Goal: Information Seeking & Learning: Learn about a topic

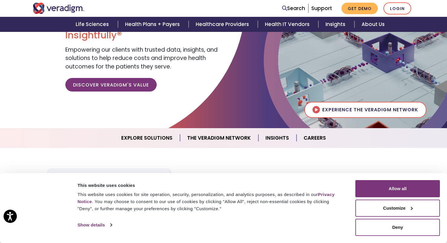
scroll to position [79, 0]
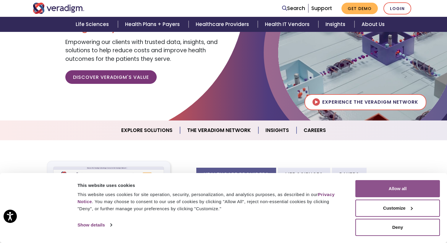
click at [384, 192] on button "Allow all" at bounding box center [397, 188] width 85 height 17
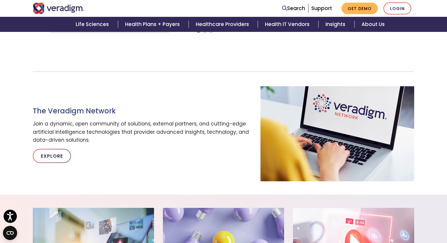
scroll to position [0, 0]
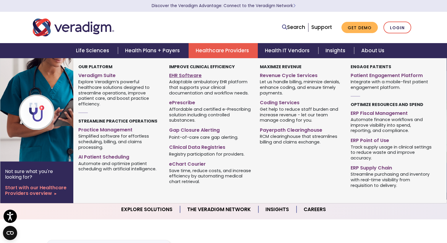
click at [193, 75] on link "EHR Software" at bounding box center [210, 74] width 82 height 9
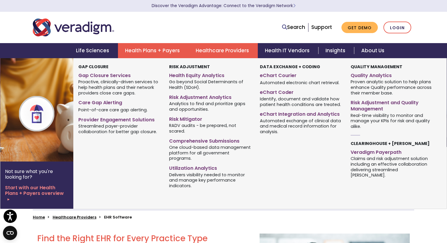
click at [177, 49] on link "Health Plans + Payers" at bounding box center [153, 50] width 71 height 15
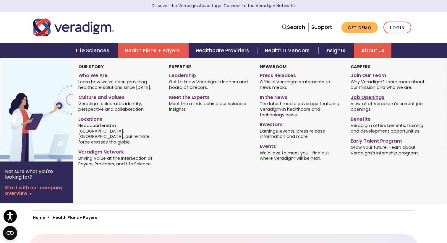
click at [367, 98] on link "Job Openings" at bounding box center [392, 96] width 82 height 9
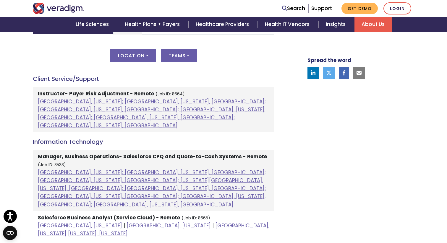
scroll to position [278, 0]
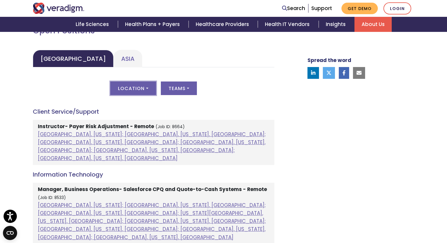
click at [146, 88] on button "Location" at bounding box center [133, 89] width 46 height 14
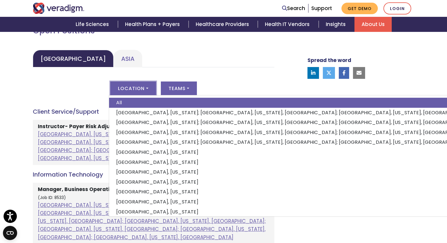
click at [89, 90] on div "Location All Atlanta, Georgia; Chicago, Illinois, United States; Houston, Texas…" at bounding box center [154, 92] width 242 height 21
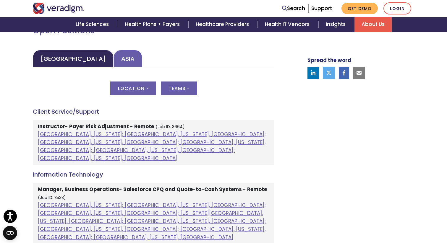
click at [114, 58] on link "Asia" at bounding box center [128, 58] width 29 height 17
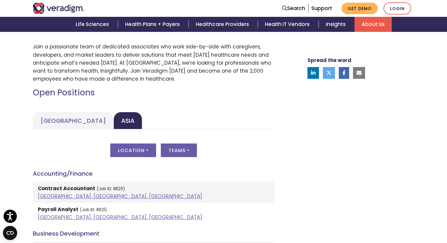
scroll to position [178, 0]
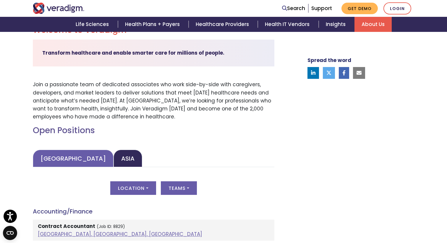
click at [64, 153] on link "United States" at bounding box center [73, 158] width 81 height 17
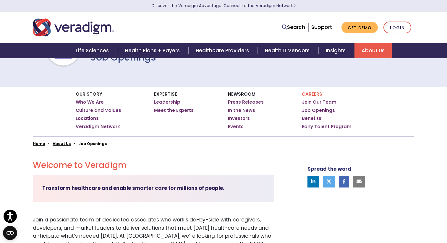
scroll to position [0, 0]
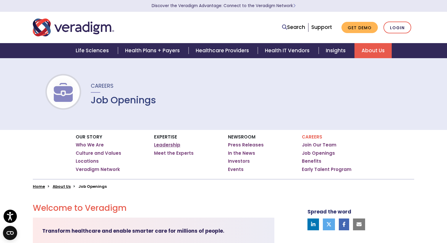
click at [177, 144] on link "Leadership" at bounding box center [167, 145] width 26 height 6
